Goal: Find specific page/section: Find specific page/section

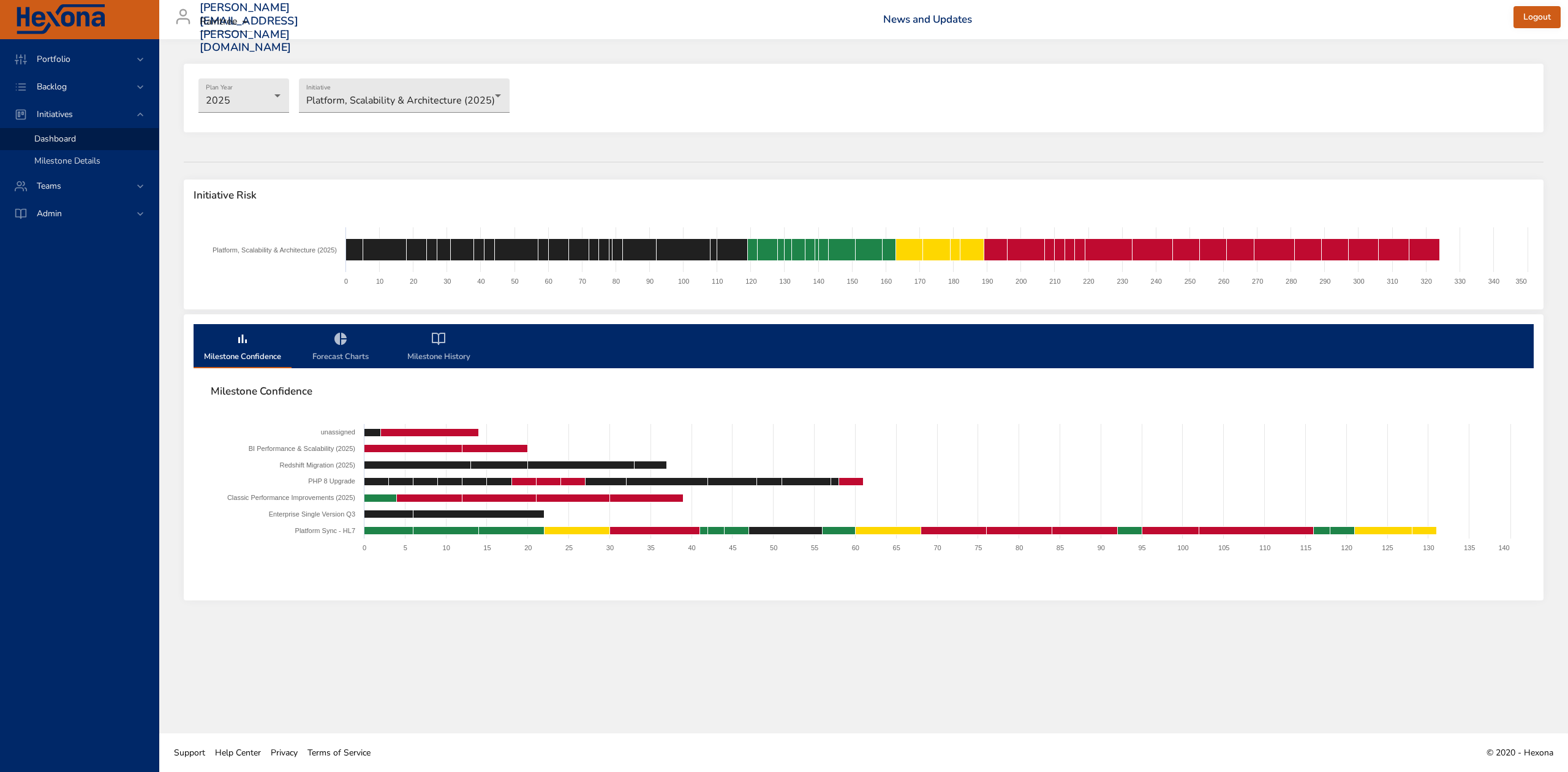
click at [51, 156] on span "Milestone Details" at bounding box center [67, 160] width 66 height 12
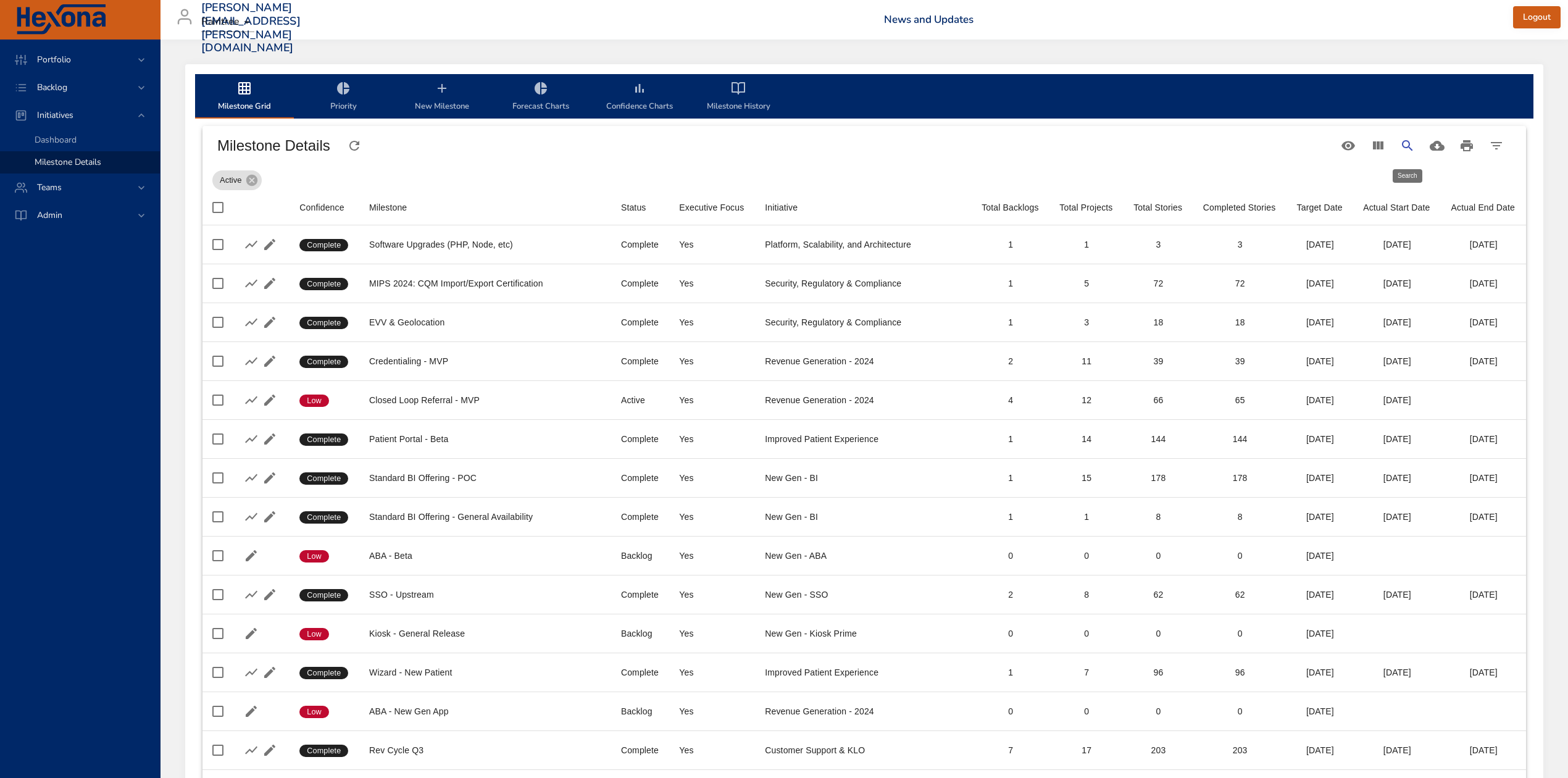
click at [1408, 142] on icon "Search" at bounding box center [1408, 146] width 15 height 15
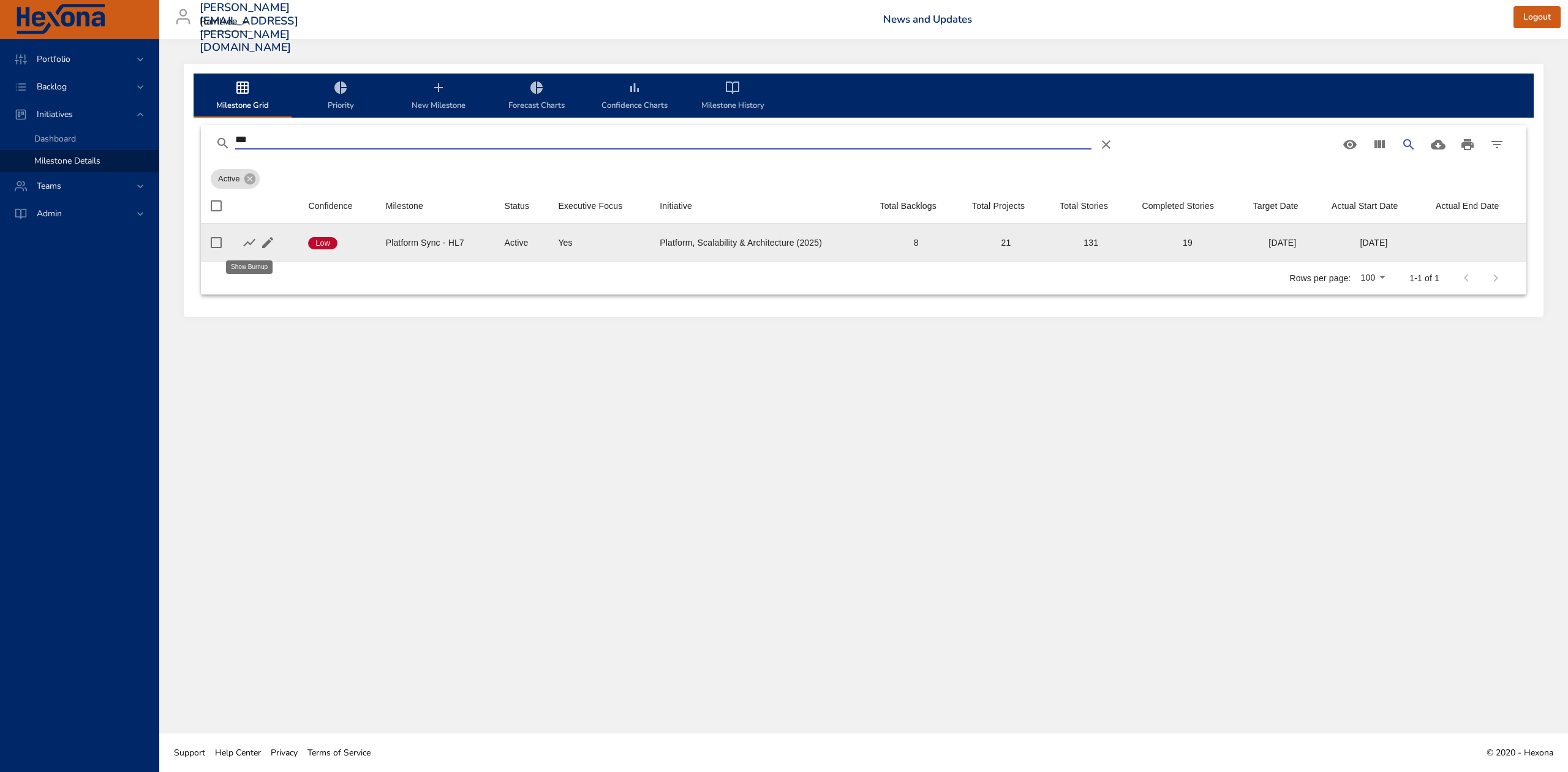
type input "***"
click at [248, 239] on icon "button" at bounding box center [250, 243] width 15 height 15
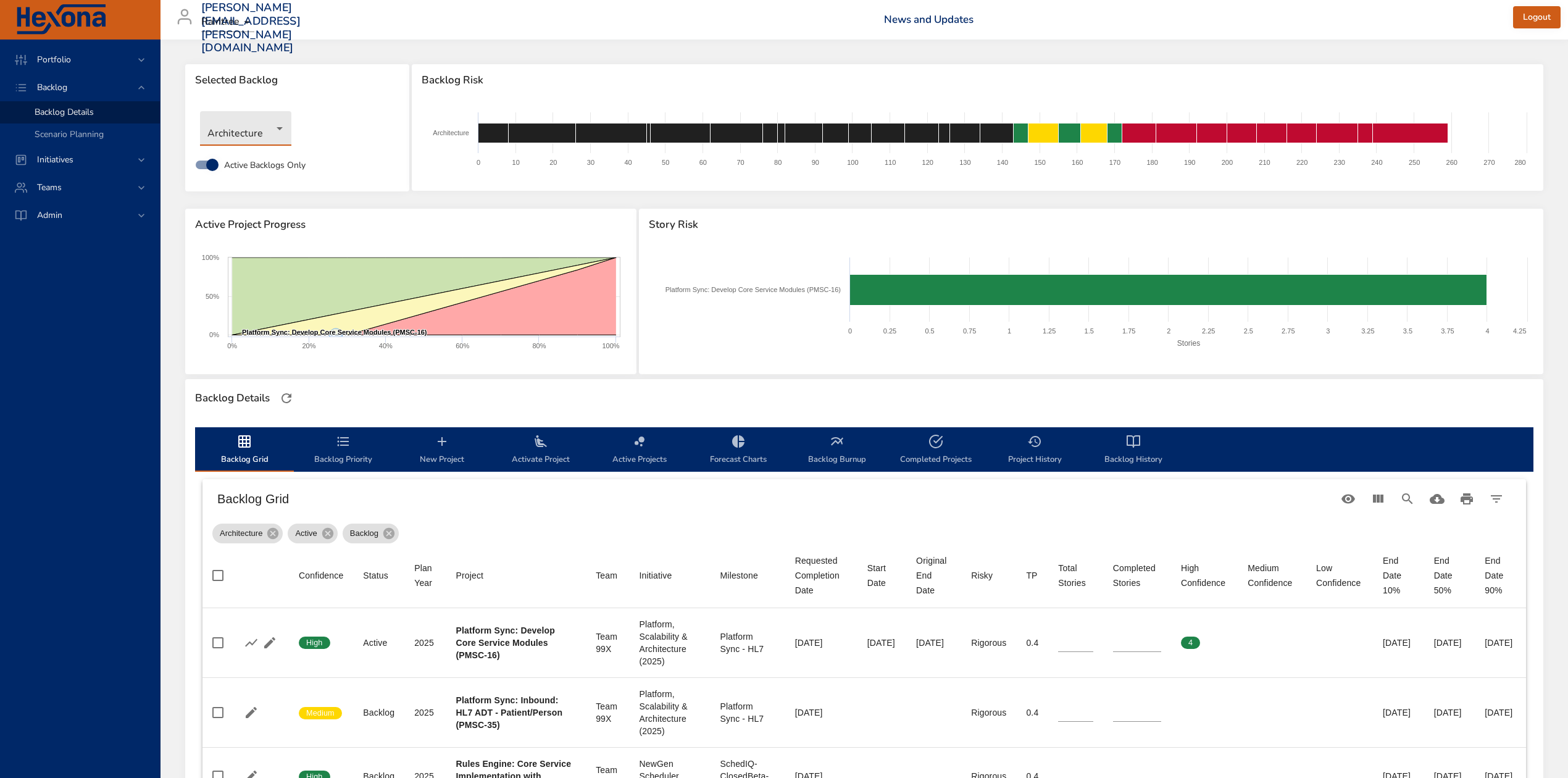
click at [268, 127] on body "Portfolio Backlog Backlog Details Scenario Planning Initiatives Teams Admin [PE…" at bounding box center [784, 389] width 1568 height 778
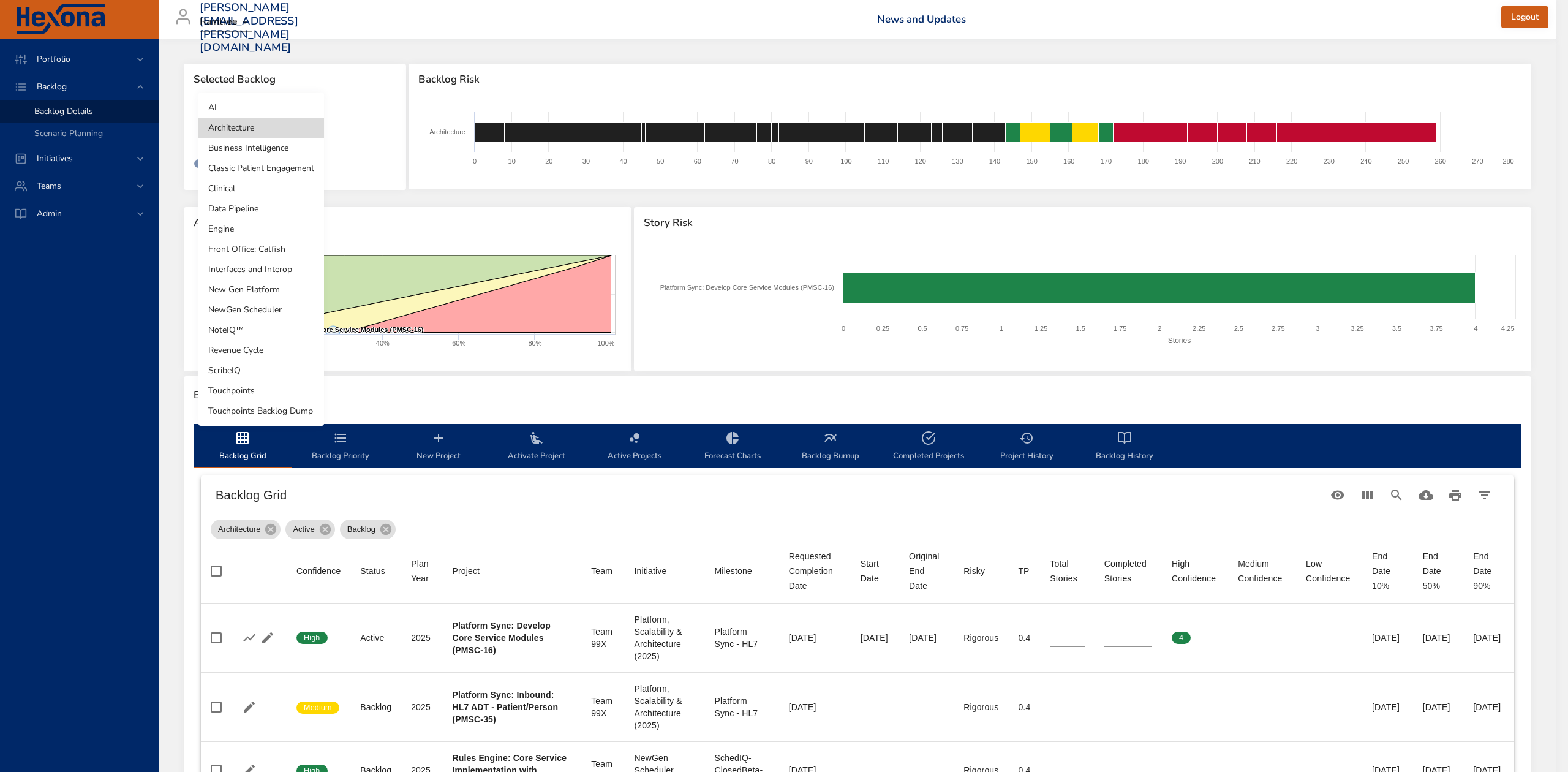
click at [242, 143] on li "Business Intelligence" at bounding box center [261, 148] width 126 height 20
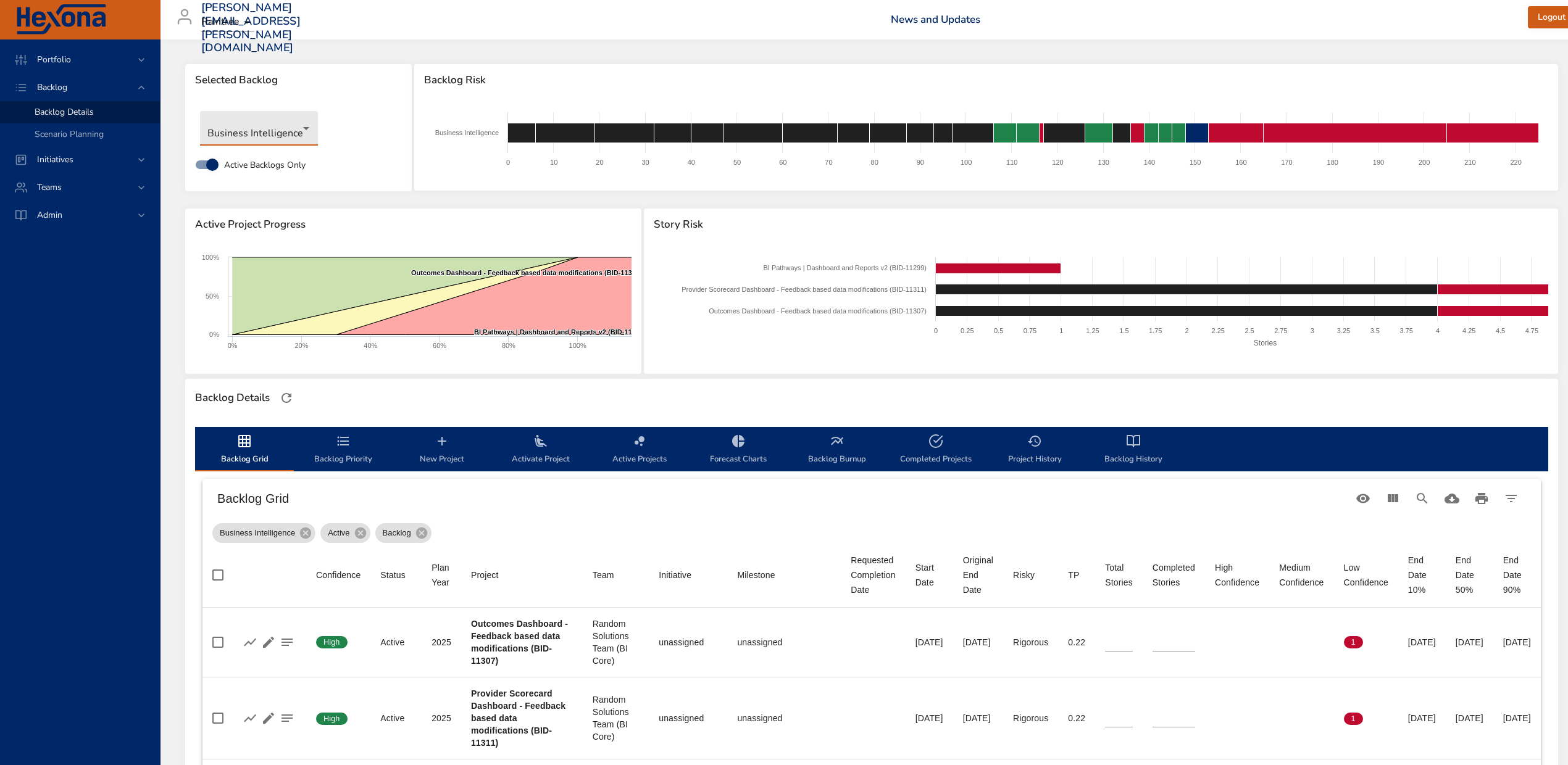
click at [294, 134] on body "Portfolio Backlog Backlog Details Scenario Planning Initiatives Teams Admin [PE…" at bounding box center [784, 382] width 1568 height 765
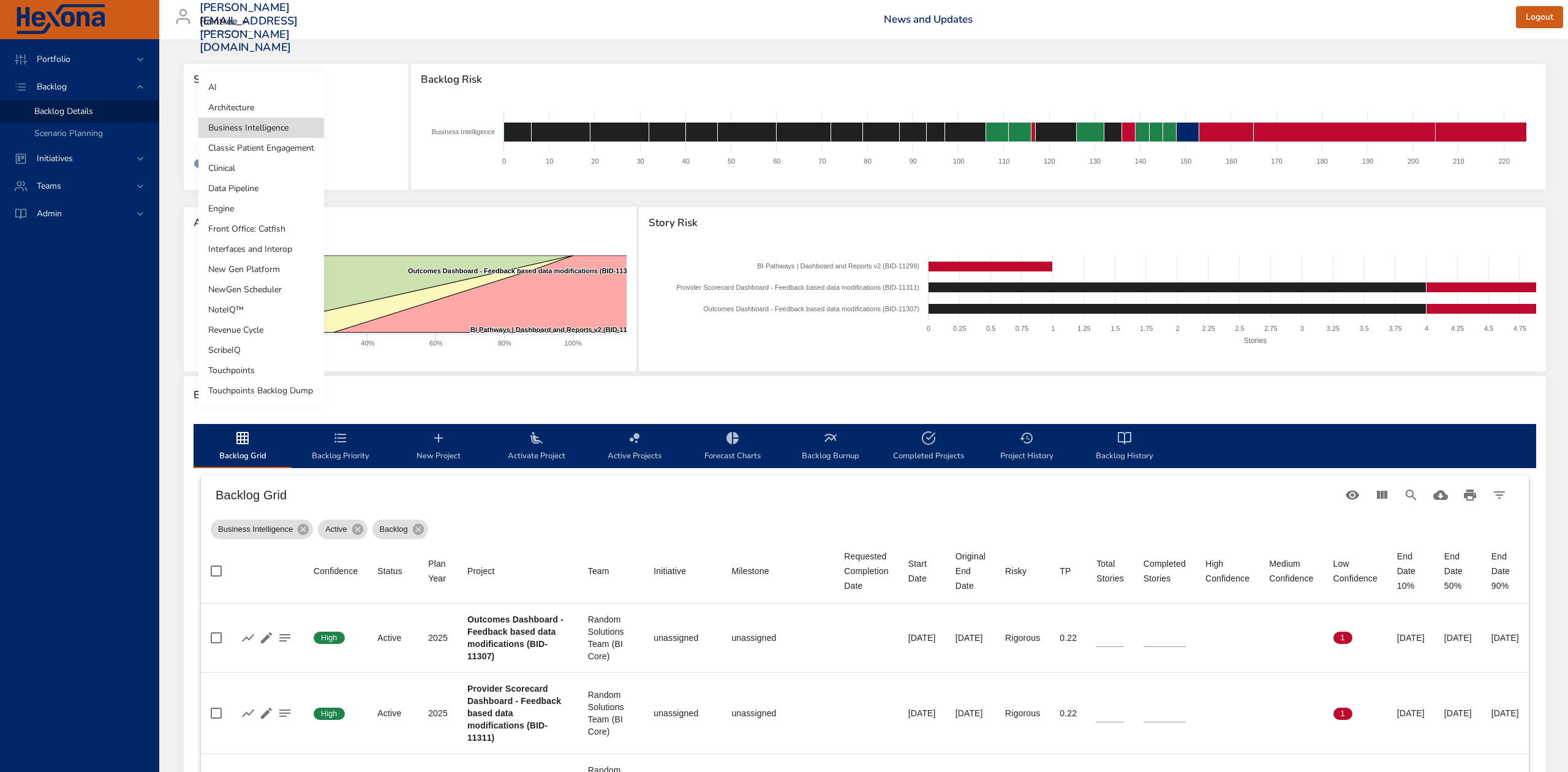
click at [292, 147] on li "Classic Patient Engagement" at bounding box center [261, 148] width 126 height 20
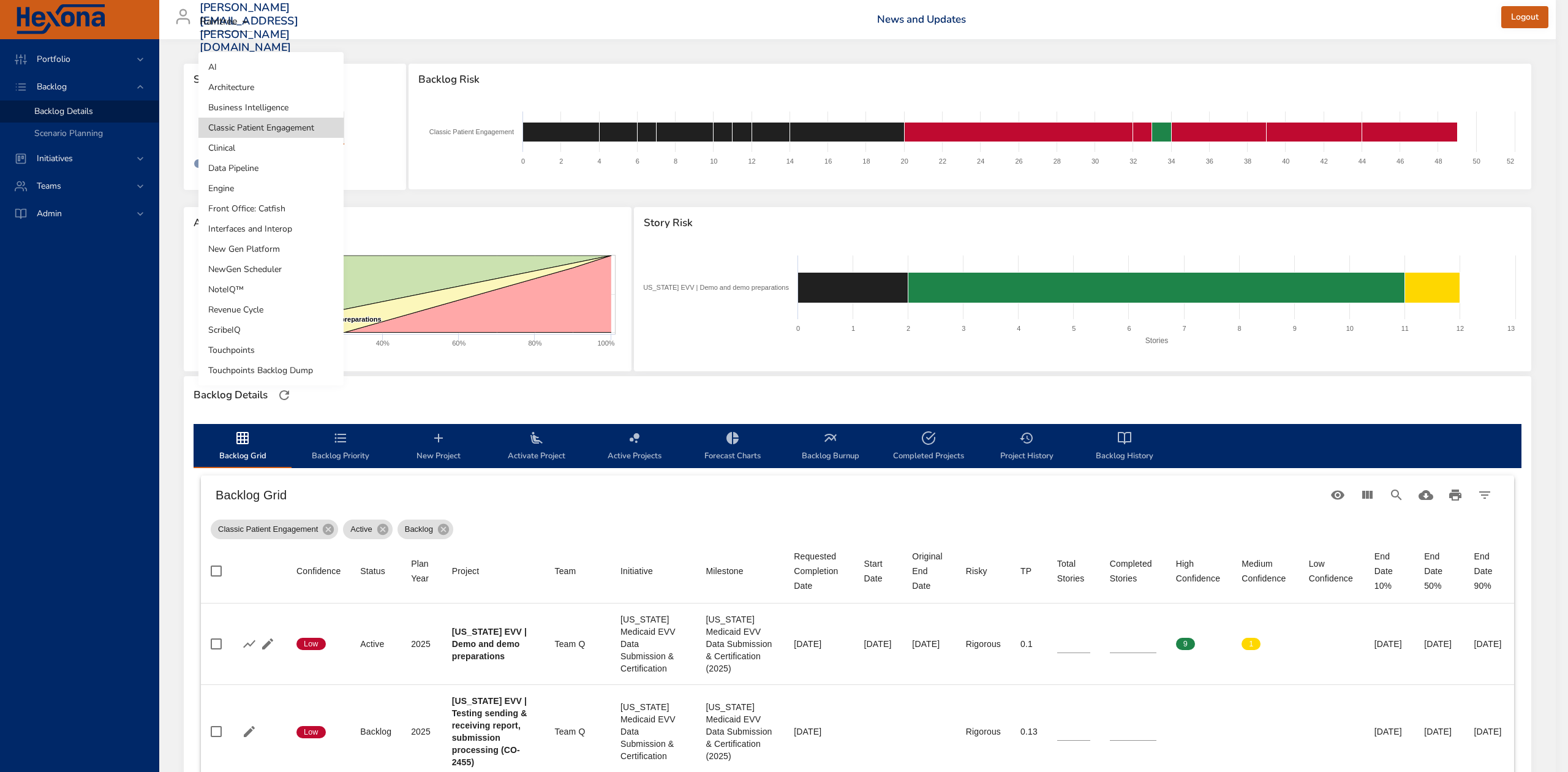
click at [294, 117] on body "Portfolio Backlog Backlog Details Scenario Planning Initiatives Teams Admin [PE…" at bounding box center [784, 386] width 1568 height 772
click at [297, 141] on li "Clinical" at bounding box center [271, 148] width 145 height 20
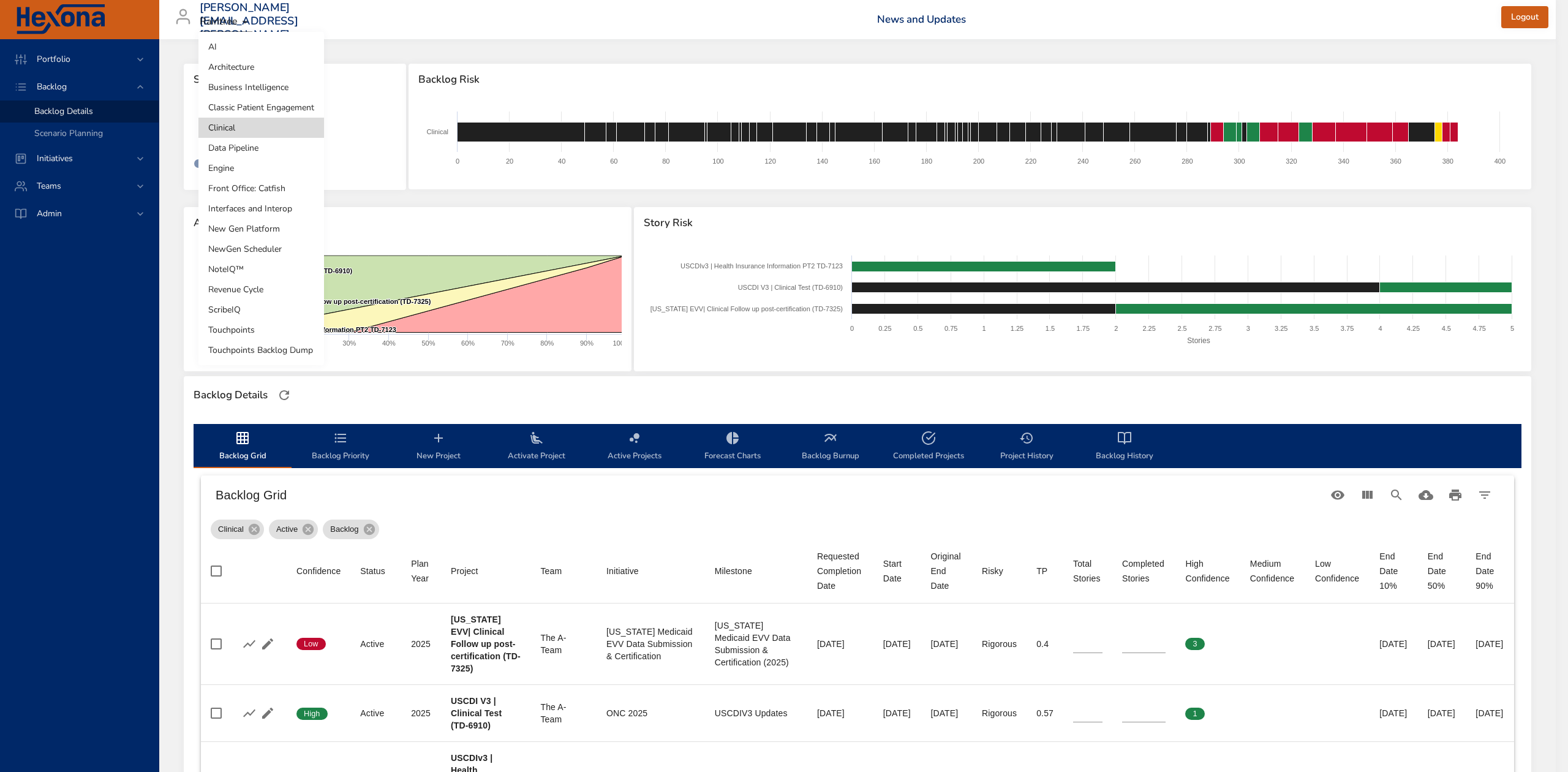
click at [275, 128] on body "Portfolio Backlog Backlog Details Scenario Planning Initiatives Teams Admin [PE…" at bounding box center [784, 386] width 1568 height 772
click at [279, 143] on li "Data Pipeline" at bounding box center [261, 148] width 126 height 20
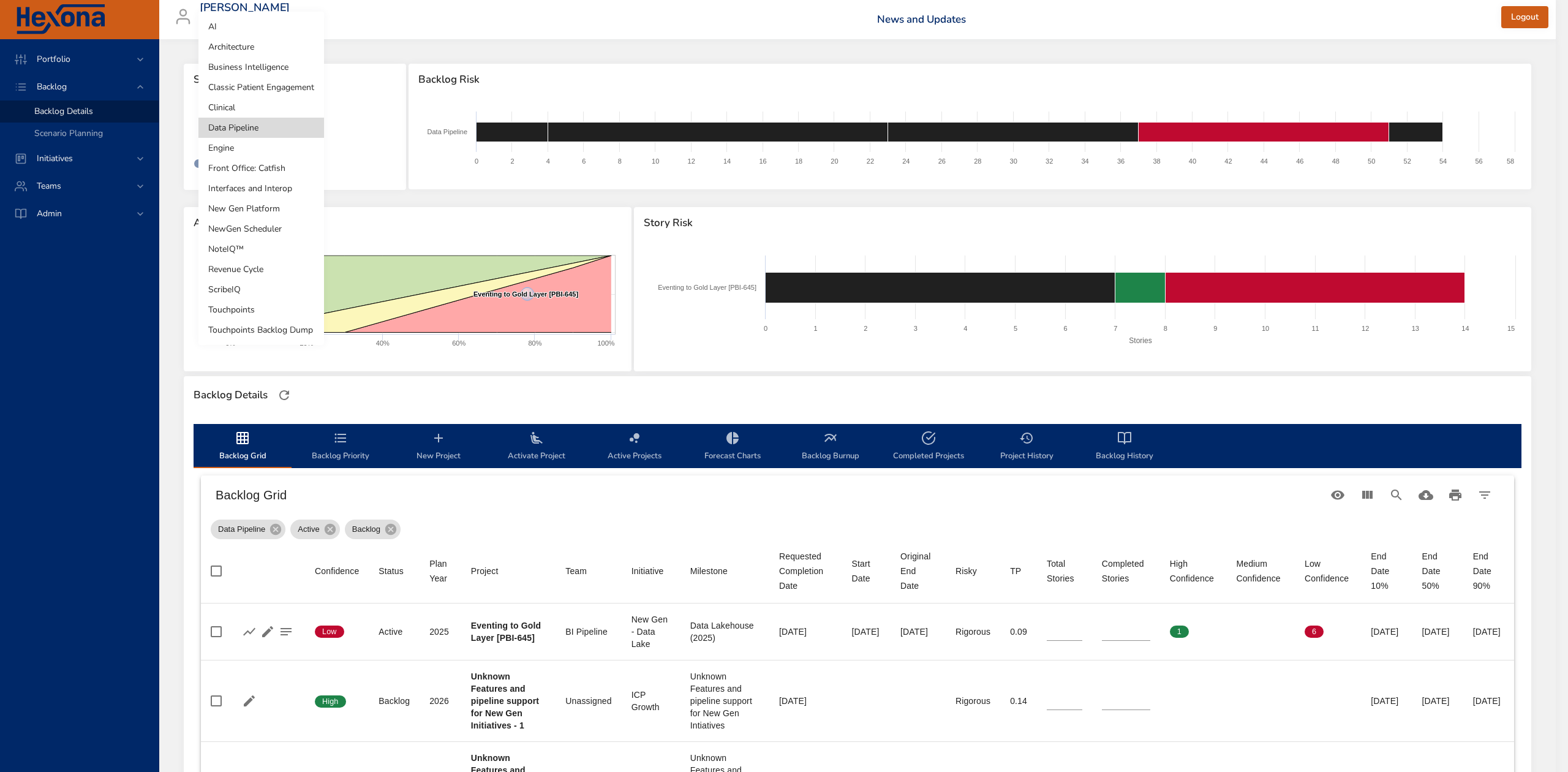
click at [267, 124] on body "Portfolio Backlog Backlog Details Scenario Planning Initiatives Teams Admin [PE…" at bounding box center [784, 386] width 1568 height 772
click at [274, 142] on li "Engine" at bounding box center [261, 148] width 126 height 20
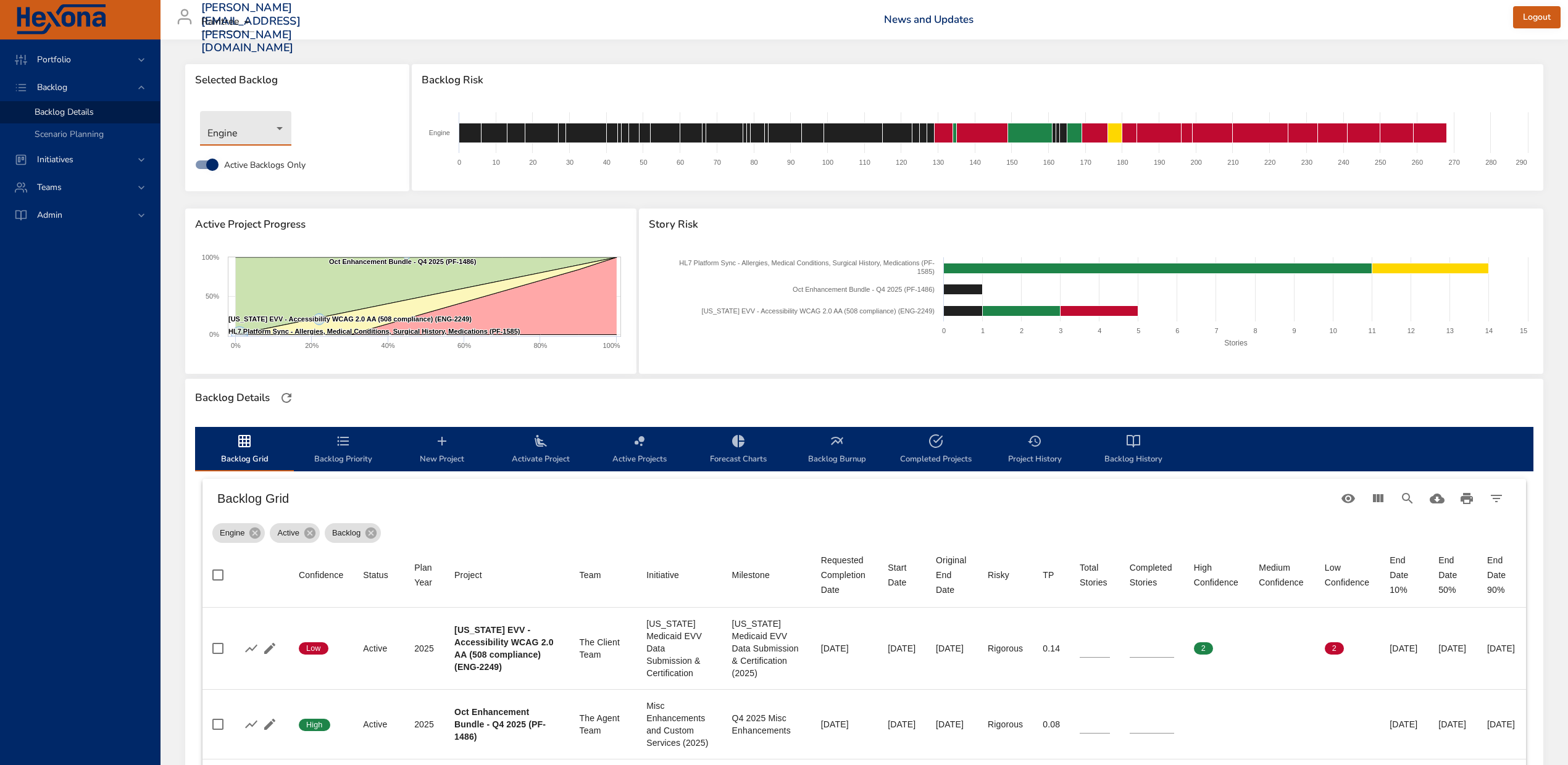
click at [253, 124] on body "Portfolio Backlog Backlog Details Scenario Planning Initiatives Teams Admin [PE…" at bounding box center [784, 382] width 1568 height 765
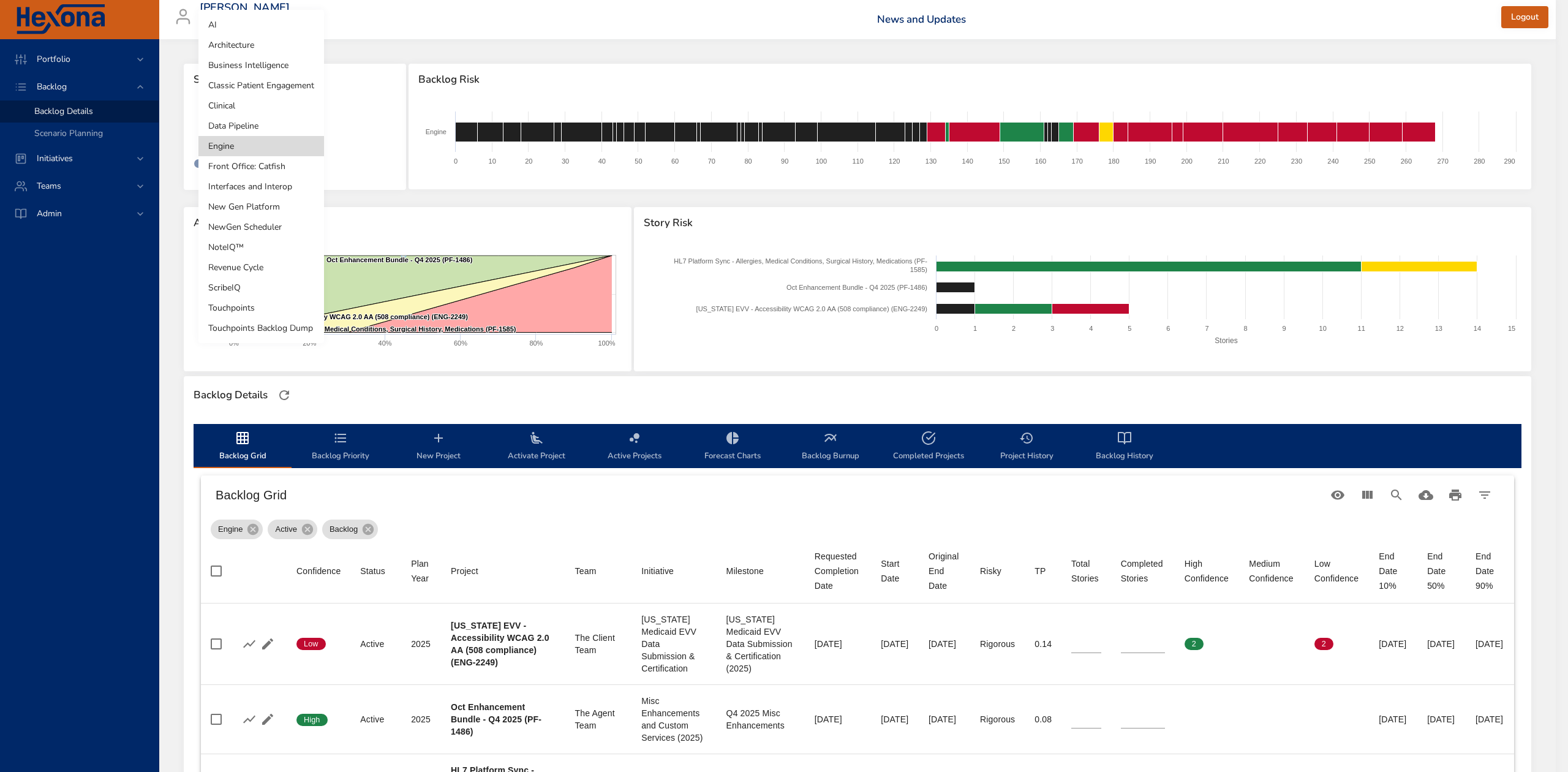
click at [780, 404] on div at bounding box center [784, 386] width 1568 height 772
click at [265, 132] on body "Portfolio Backlog Backlog Details Scenario Planning Initiatives Teams Admin [PE…" at bounding box center [784, 386] width 1568 height 772
click at [270, 165] on li "Front Office: Catfish" at bounding box center [261, 167] width 126 height 20
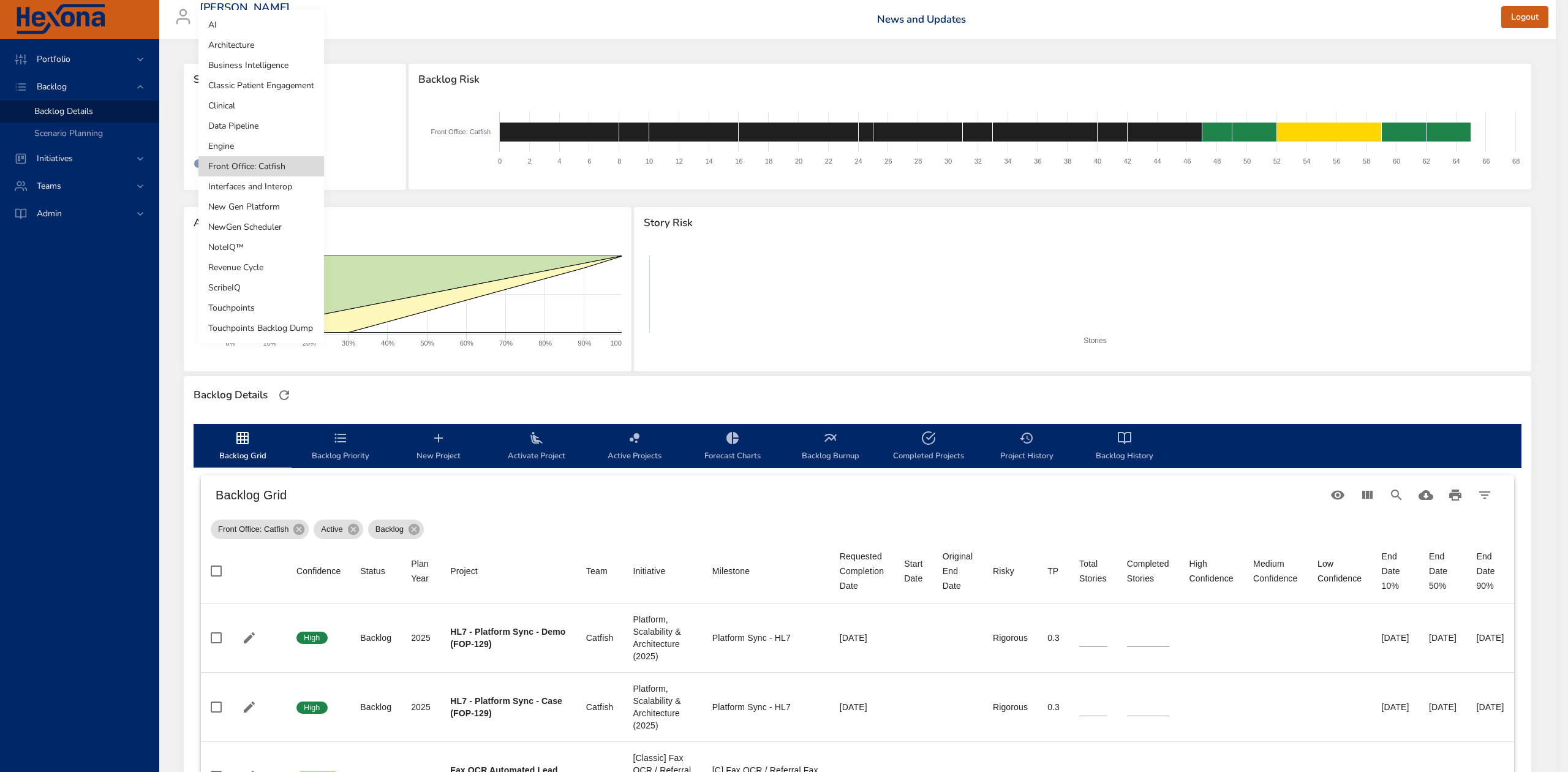
click at [274, 128] on body "Portfolio Backlog Backlog Details Scenario Planning Initiatives Teams Admin [PE…" at bounding box center [784, 386] width 1568 height 772
click at [268, 184] on li "Interfaces and Interop" at bounding box center [261, 186] width 126 height 20
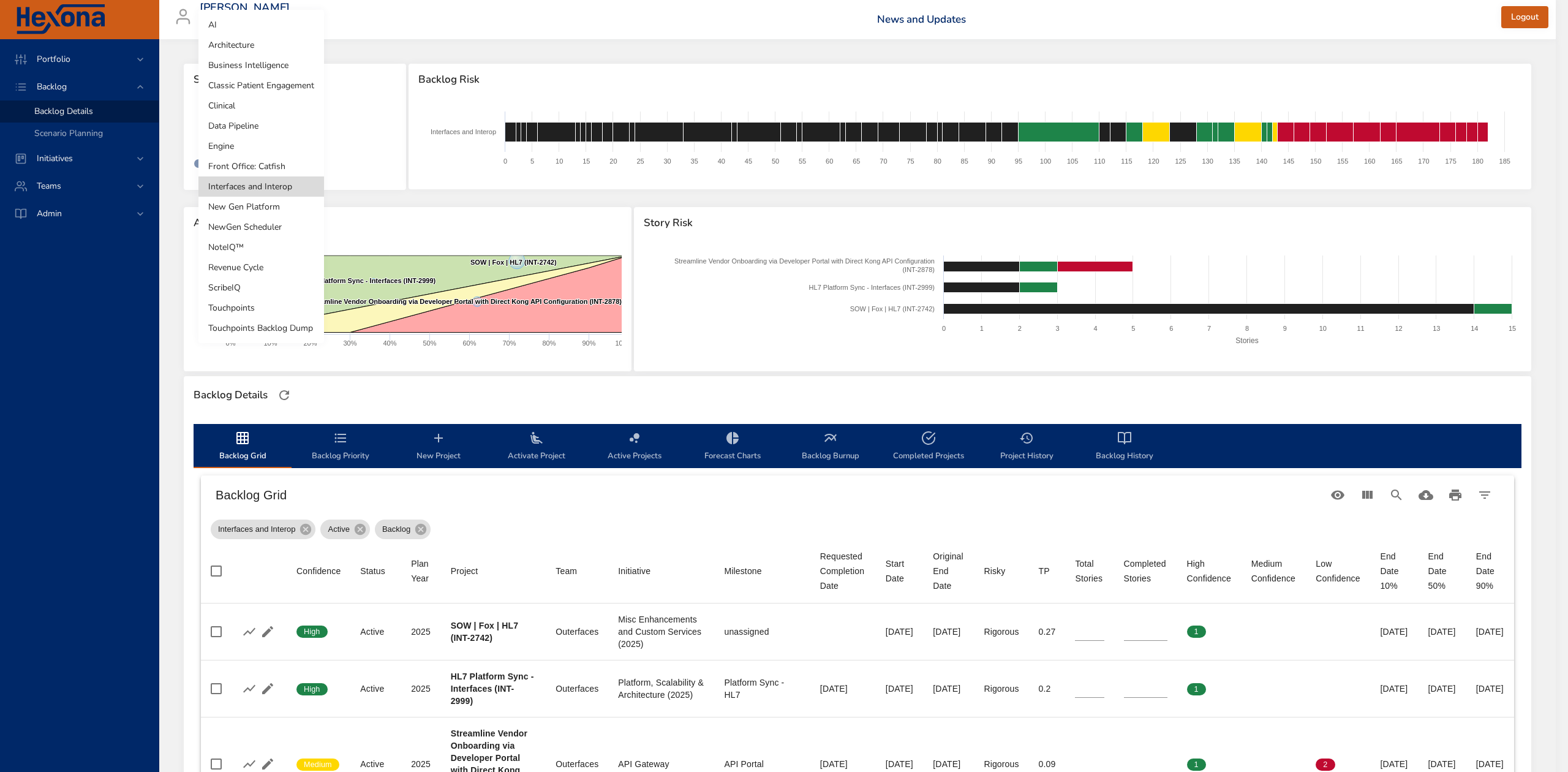
click at [273, 117] on body "Portfolio Backlog Backlog Details Scenario Planning Initiatives Teams Admin [PE…" at bounding box center [784, 386] width 1568 height 772
click at [272, 200] on li "New Gen Platform" at bounding box center [261, 207] width 126 height 20
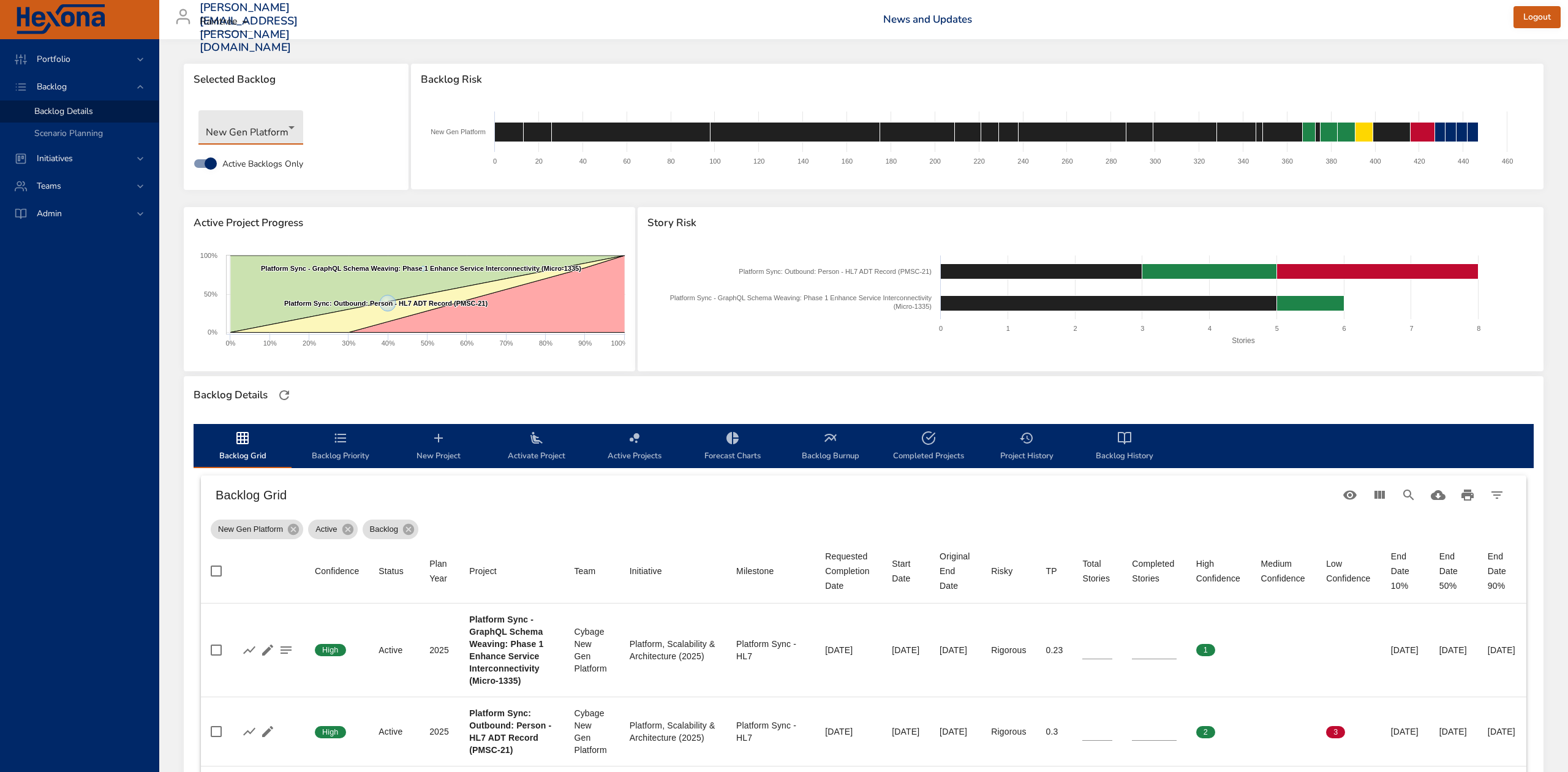
click at [290, 128] on body "Portfolio Backlog Backlog Details Scenario Planning Initiatives Teams Admin [PE…" at bounding box center [784, 386] width 1568 height 772
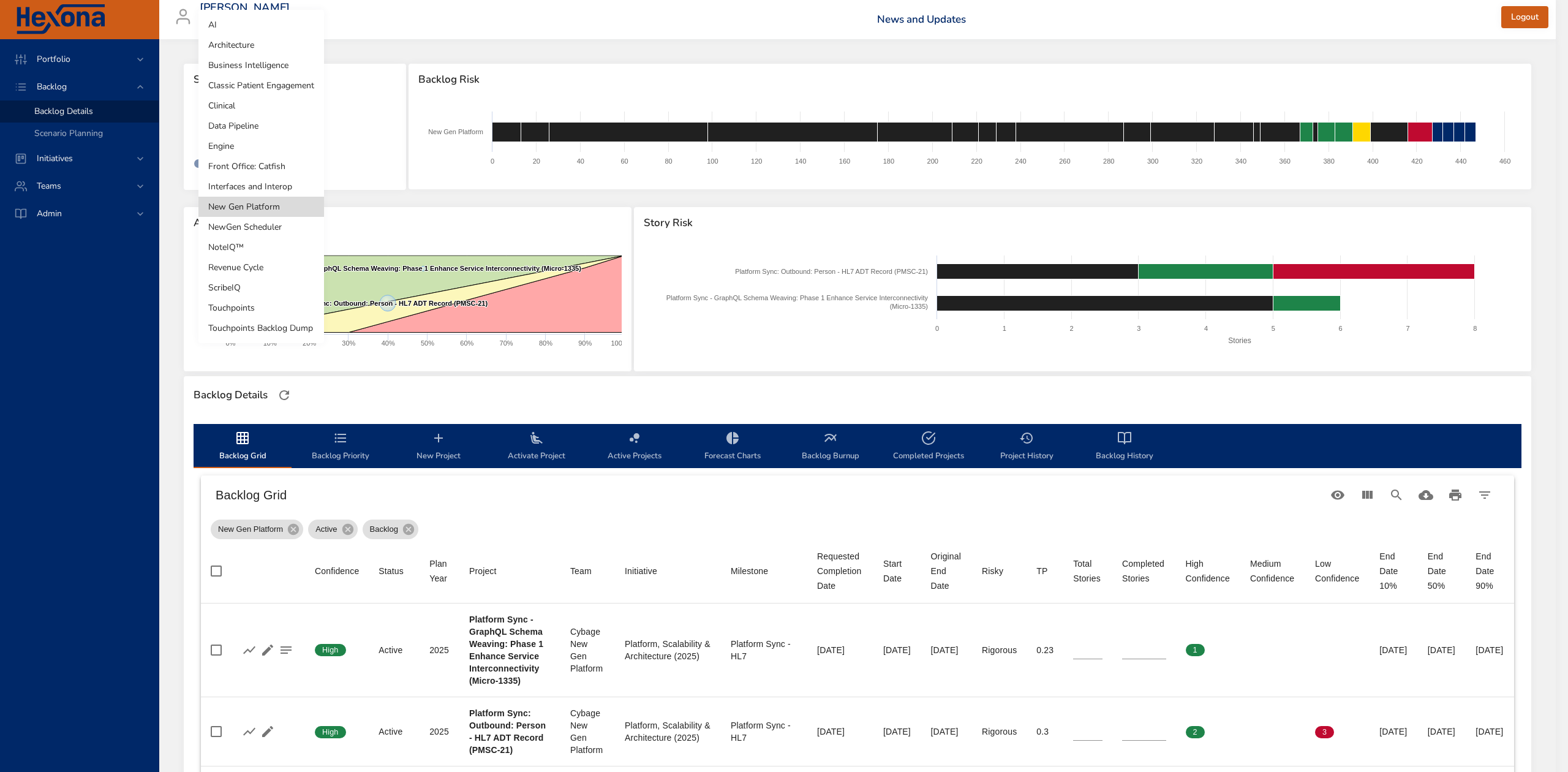
click at [287, 222] on li "NewGen Scheduler" at bounding box center [261, 227] width 126 height 20
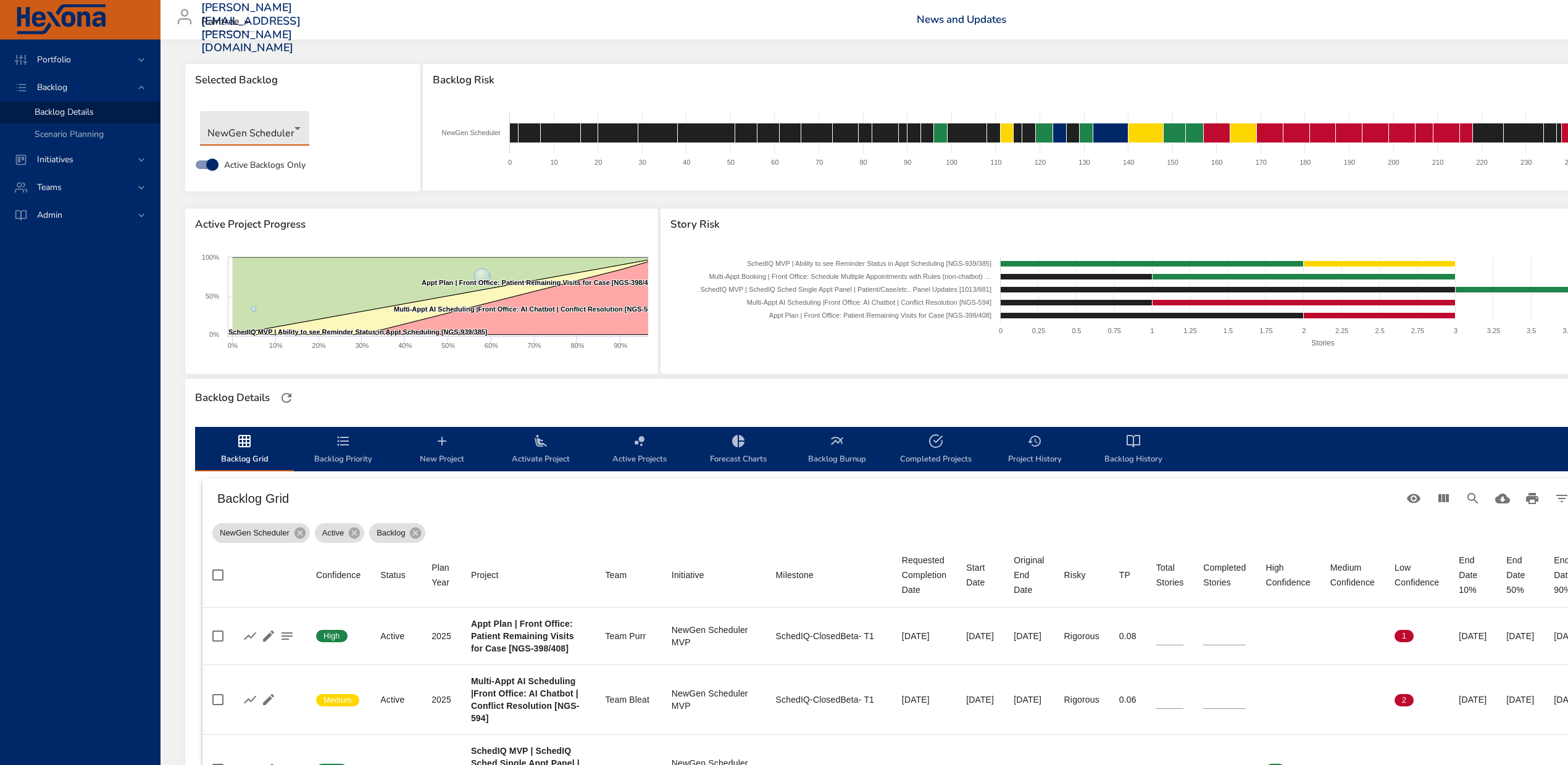
click at [235, 135] on body "Portfolio Backlog Backlog Details Scenario Planning Initiatives Teams Admin [PE…" at bounding box center [784, 382] width 1568 height 765
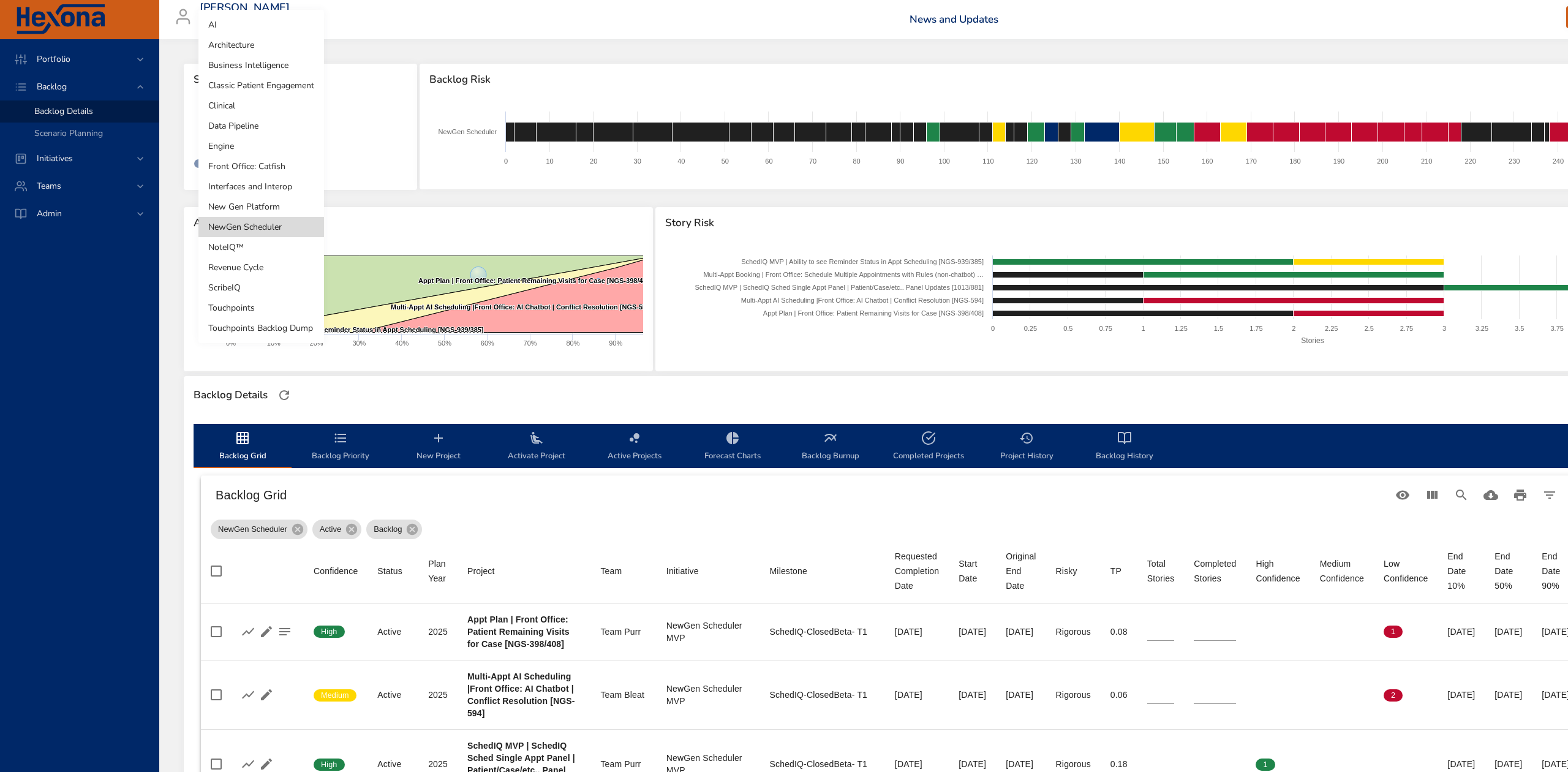
click at [252, 255] on li "NoteIQ™" at bounding box center [261, 247] width 126 height 20
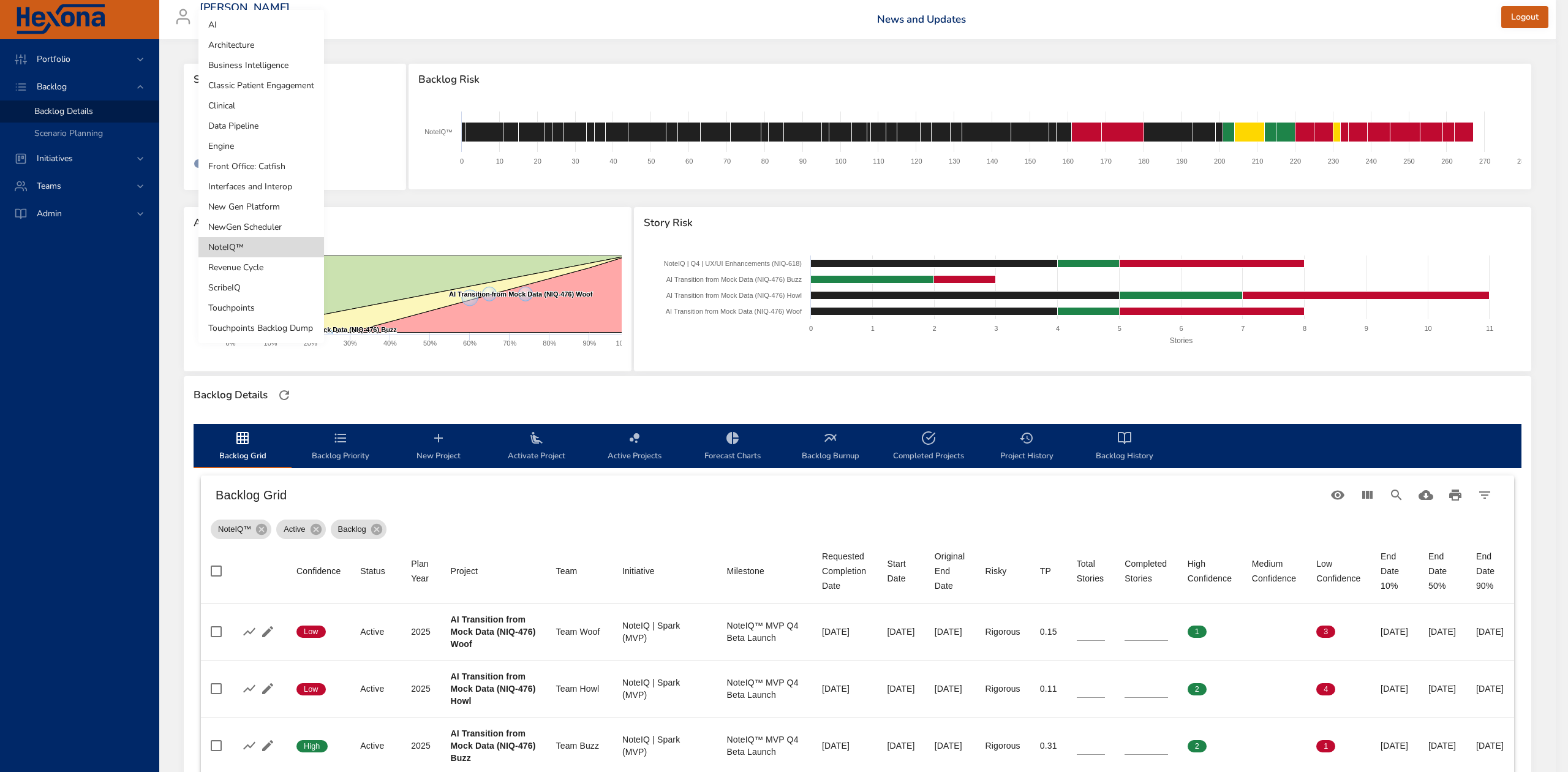
click at [274, 133] on body "Portfolio Backlog Backlog Details Scenario Planning Initiatives Teams Admin [PE…" at bounding box center [784, 386] width 1568 height 772
click at [251, 267] on li "Revenue Cycle" at bounding box center [261, 268] width 126 height 20
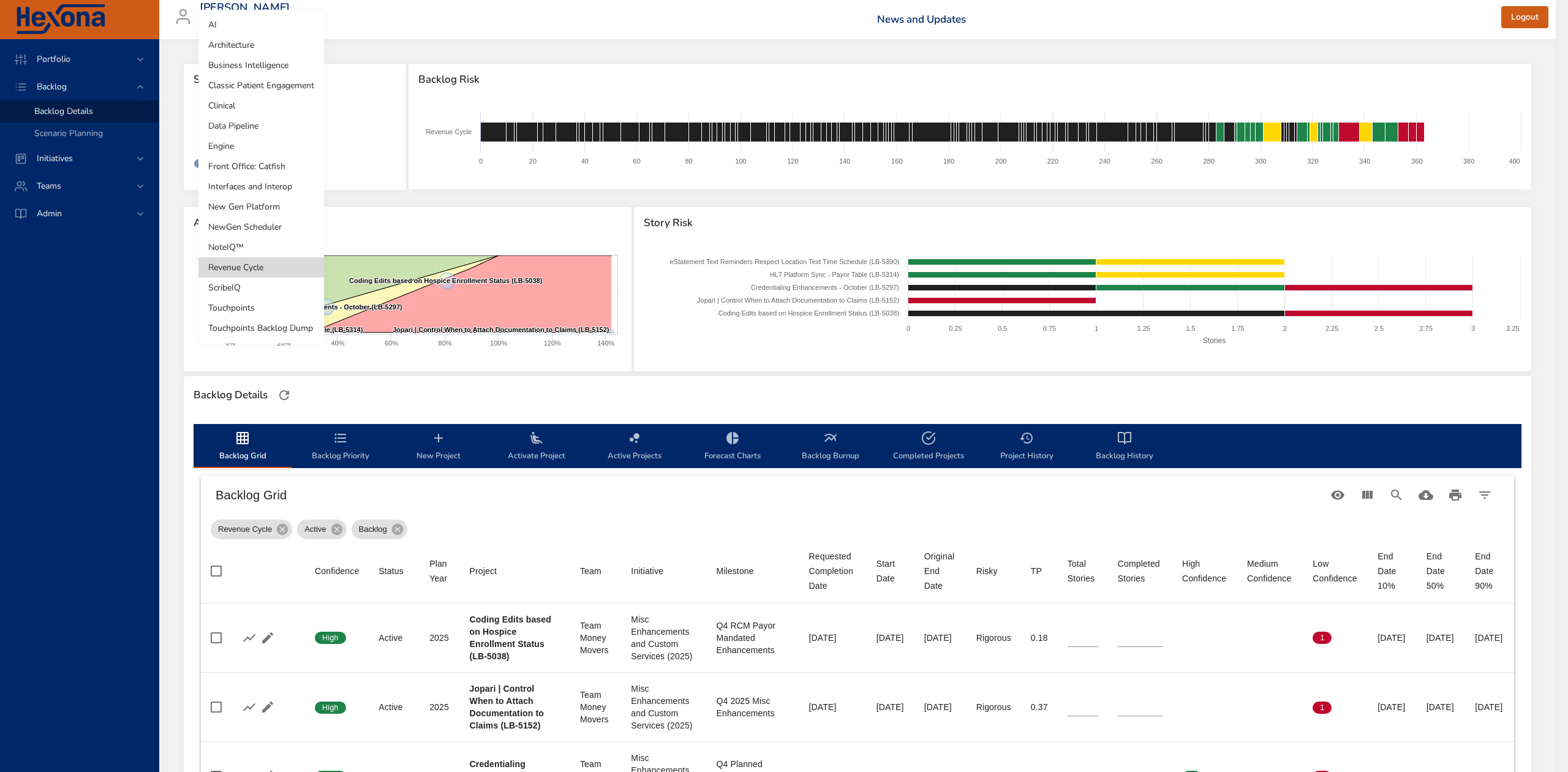
click at [282, 125] on body "Portfolio Backlog Backlog Details Scenario Planning Initiatives Teams Admin [PE…" at bounding box center [784, 386] width 1568 height 772
click at [246, 287] on li "ScribeIQ" at bounding box center [261, 288] width 126 height 20
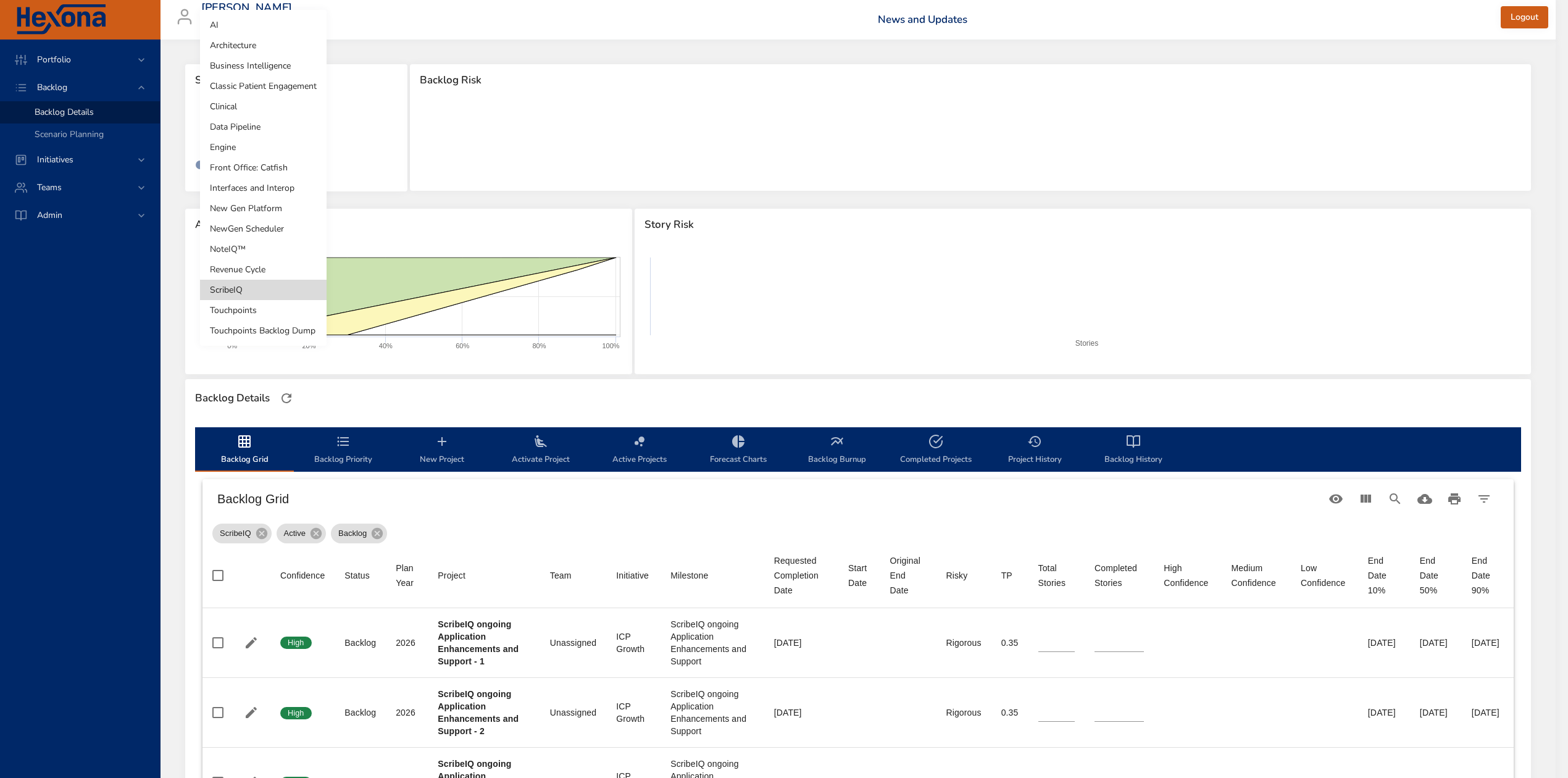
click at [270, 129] on body "Portfolio Backlog Backlog Details Scenario Planning Initiatives Teams Admin [PE…" at bounding box center [784, 389] width 1568 height 778
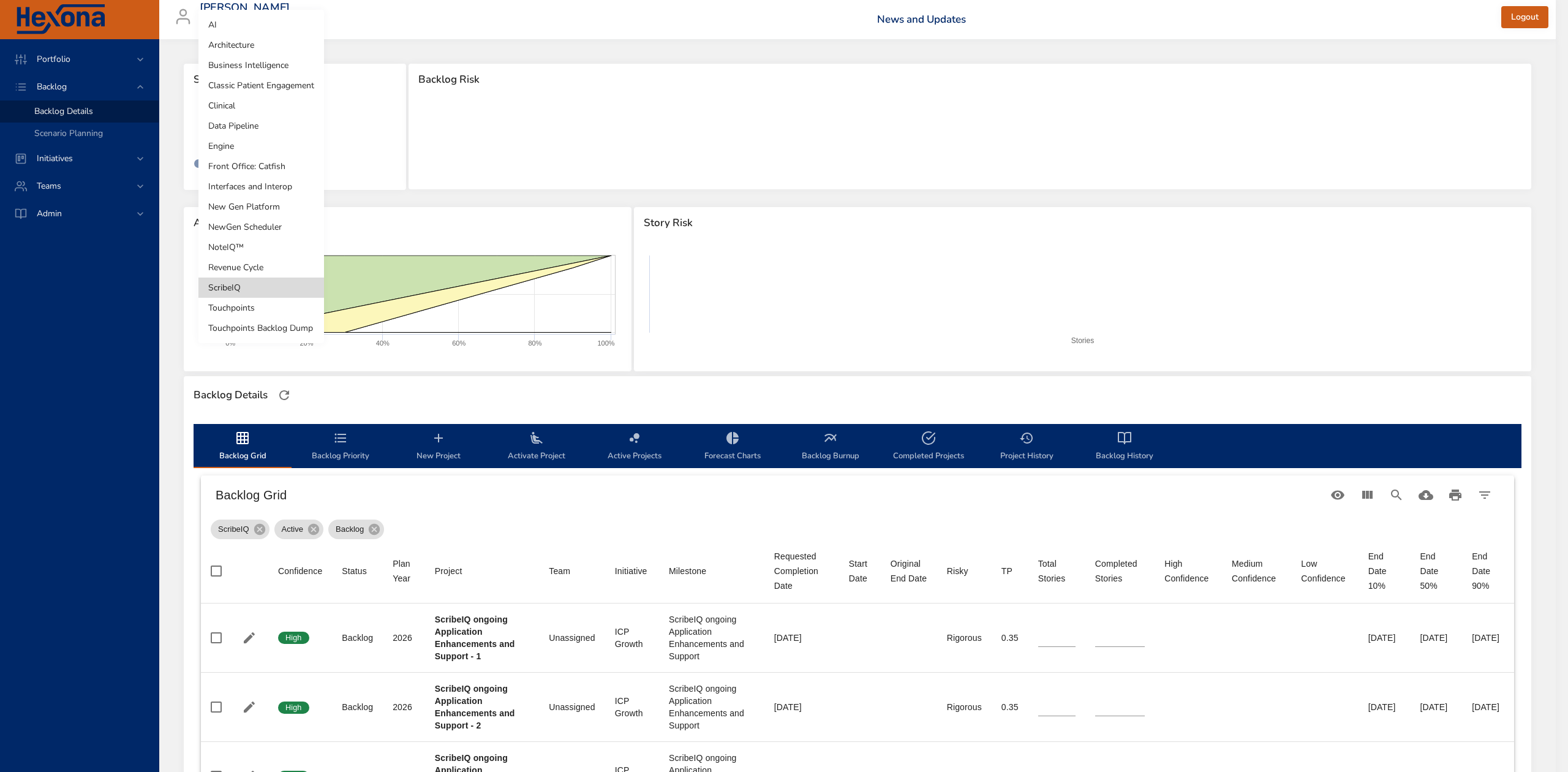
click at [273, 309] on li "Touchpoints" at bounding box center [261, 308] width 126 height 20
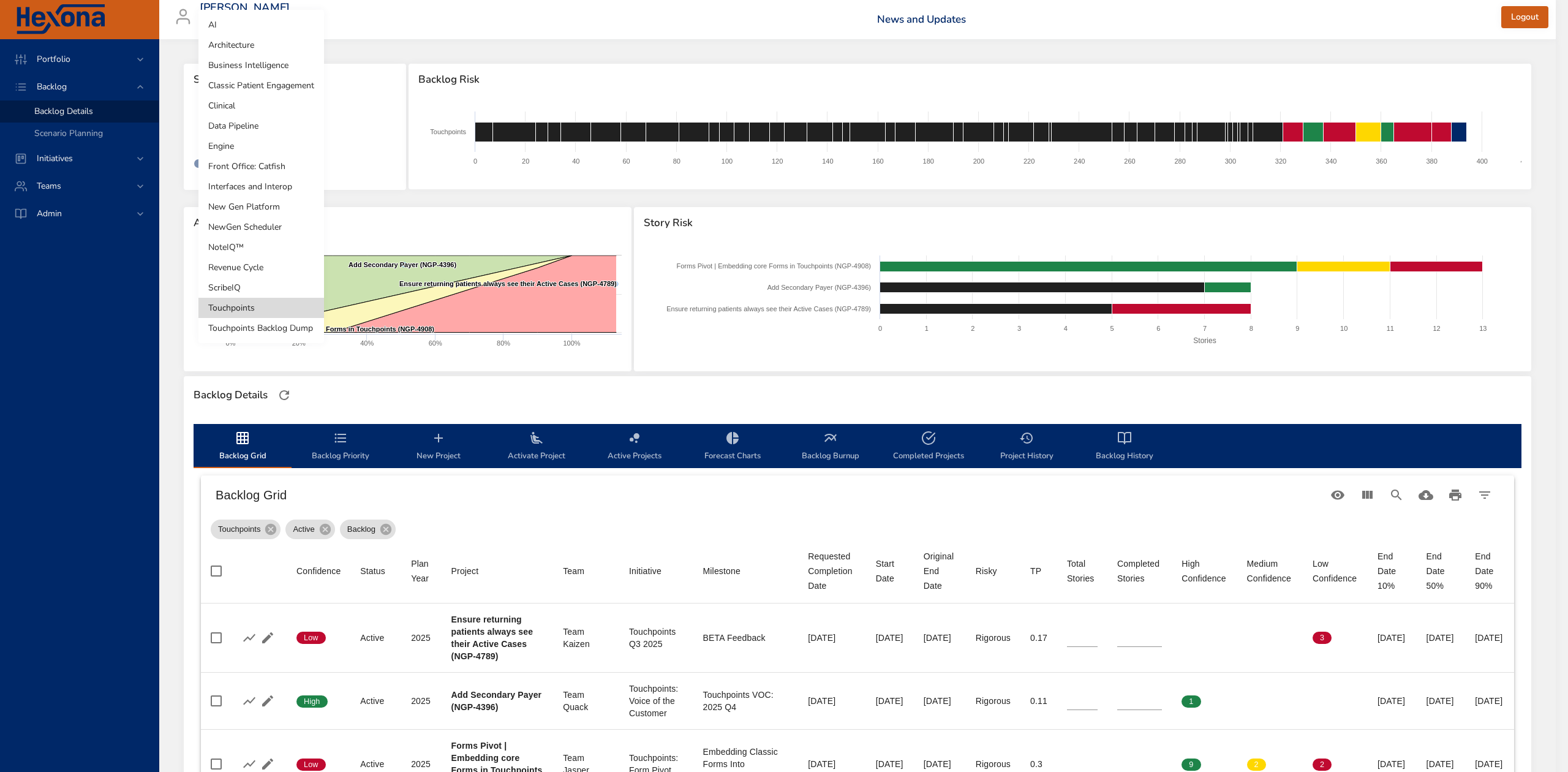
click at [239, 124] on body "Portfolio Backlog Backlog Details Scenario Planning Initiatives Teams Admin [PE…" at bounding box center [784, 386] width 1568 height 772
click at [483, 28] on div at bounding box center [784, 386] width 1568 height 772
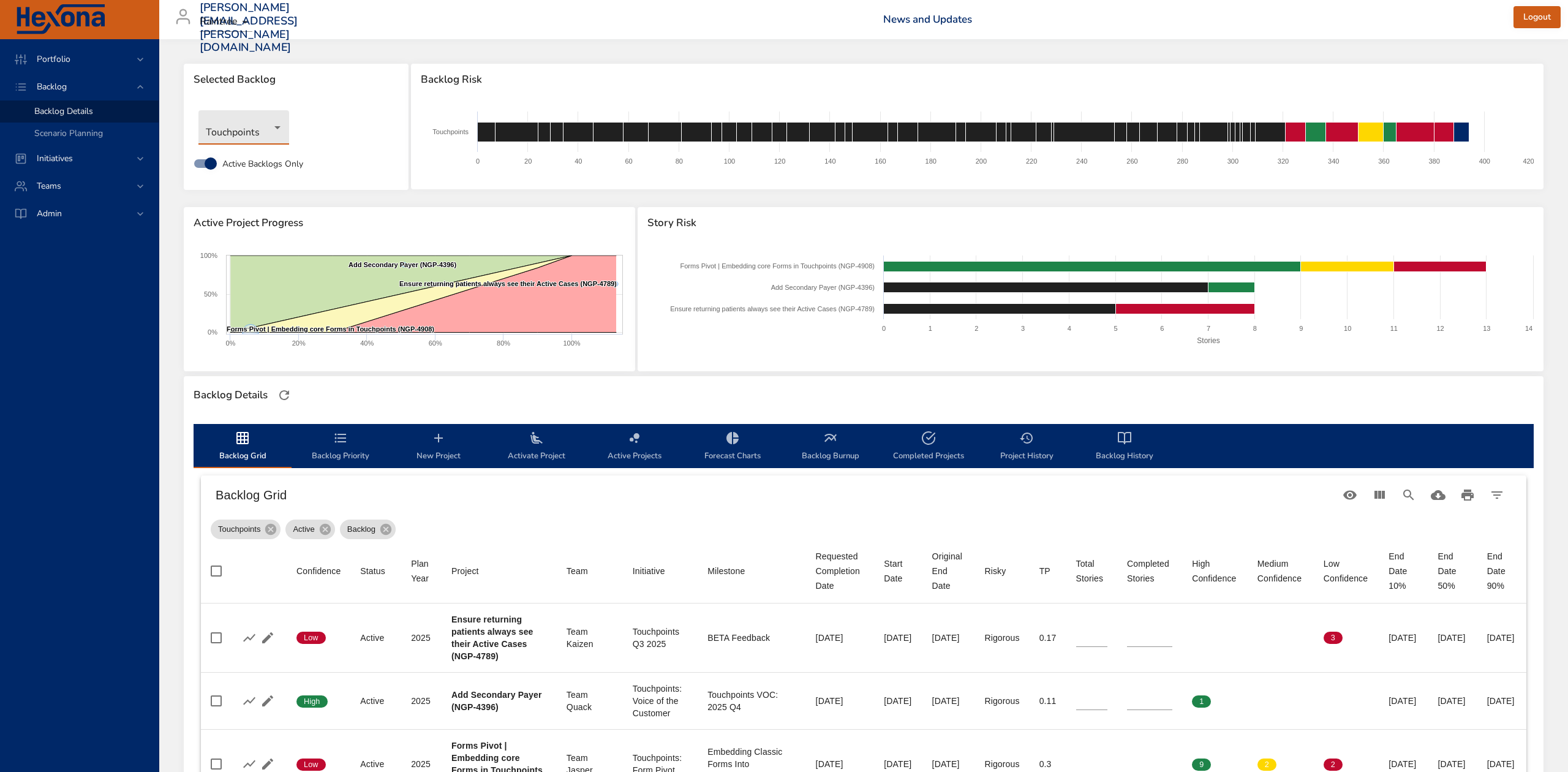
click at [277, 130] on body "Portfolio Backlog Backlog Details Scenario Planning Initiatives Teams Admin [PE…" at bounding box center [784, 386] width 1568 height 772
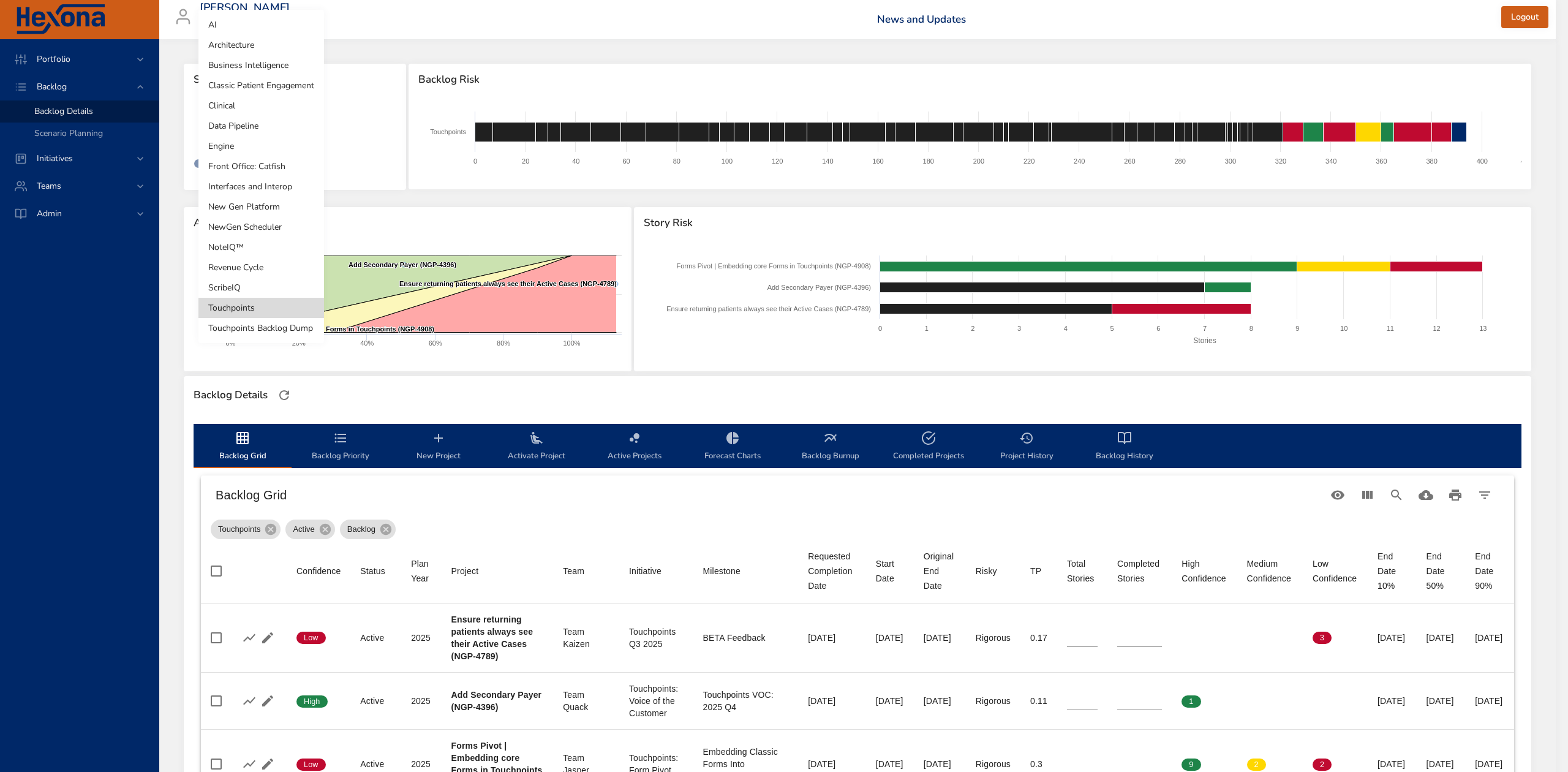
click at [260, 43] on li "Architecture" at bounding box center [261, 45] width 126 height 20
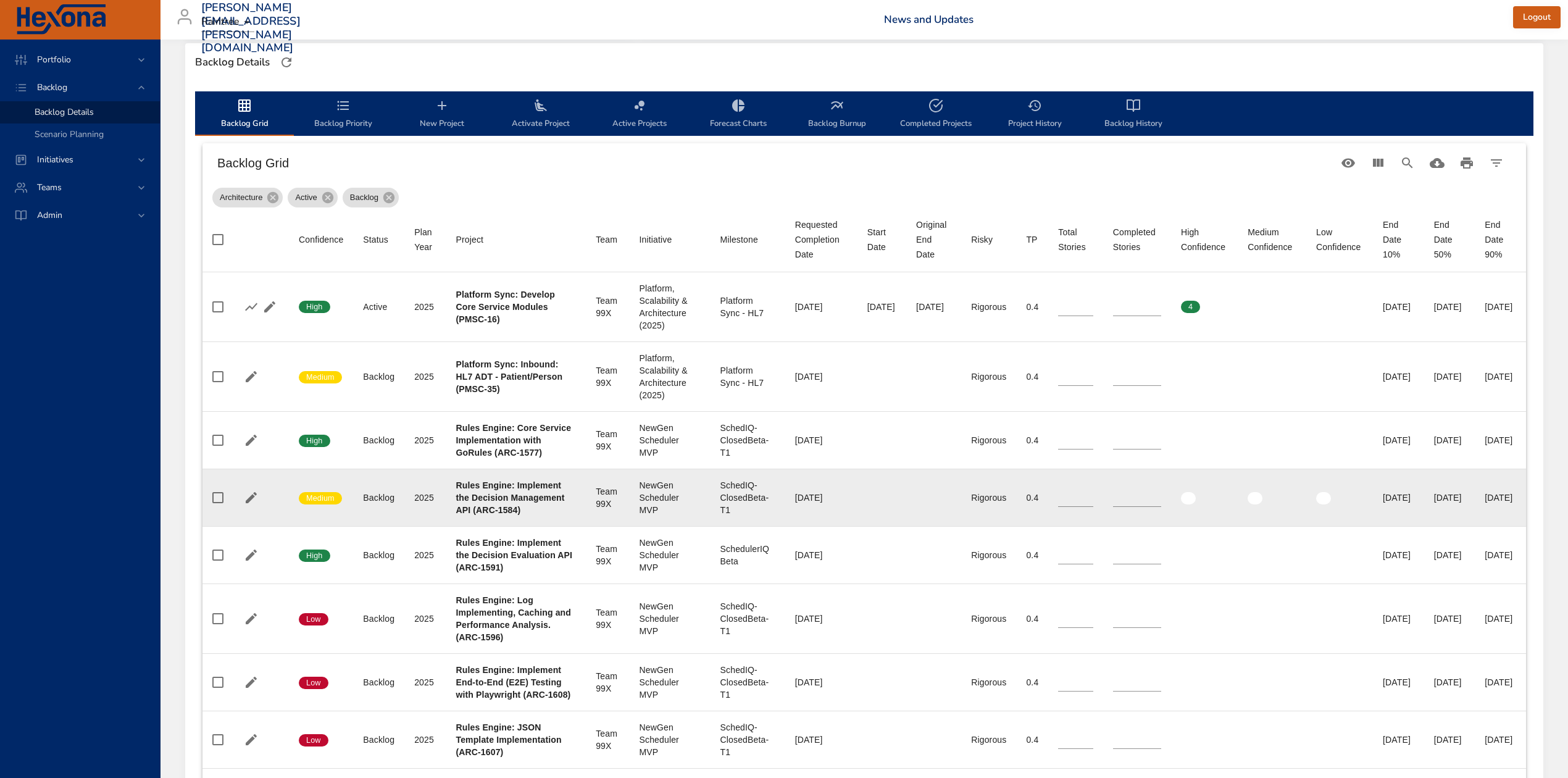
scroll to position [329, 0]
